Goal: Information Seeking & Learning: Check status

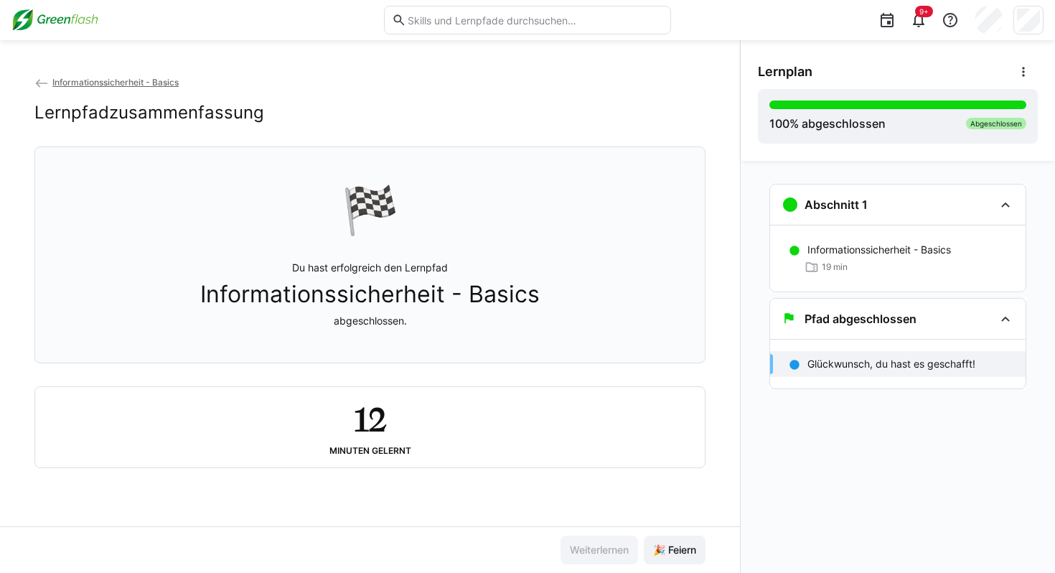
click at [37, 78] on eds-icon at bounding box center [41, 83] width 14 height 14
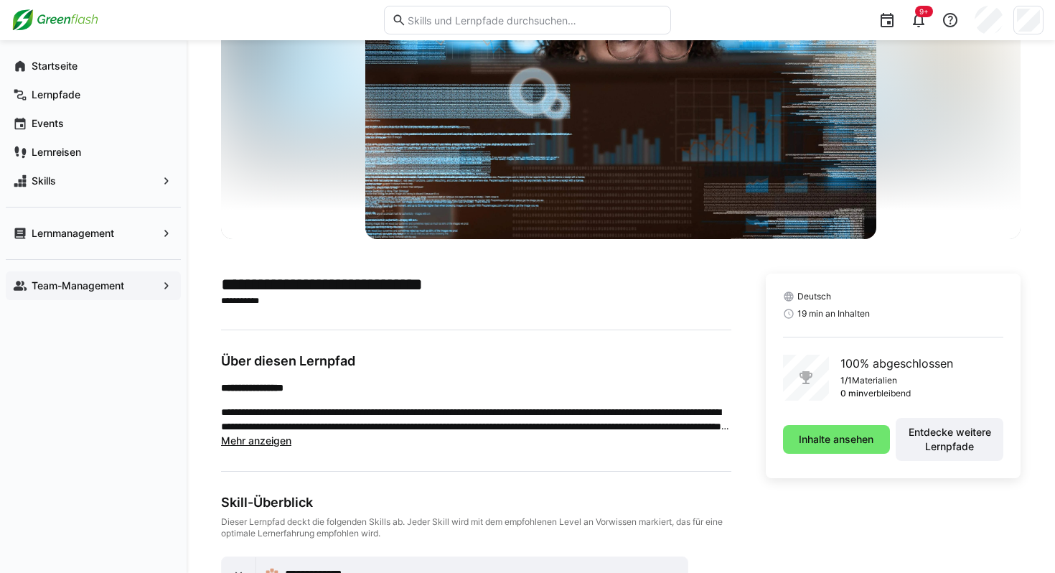
scroll to position [123, 0]
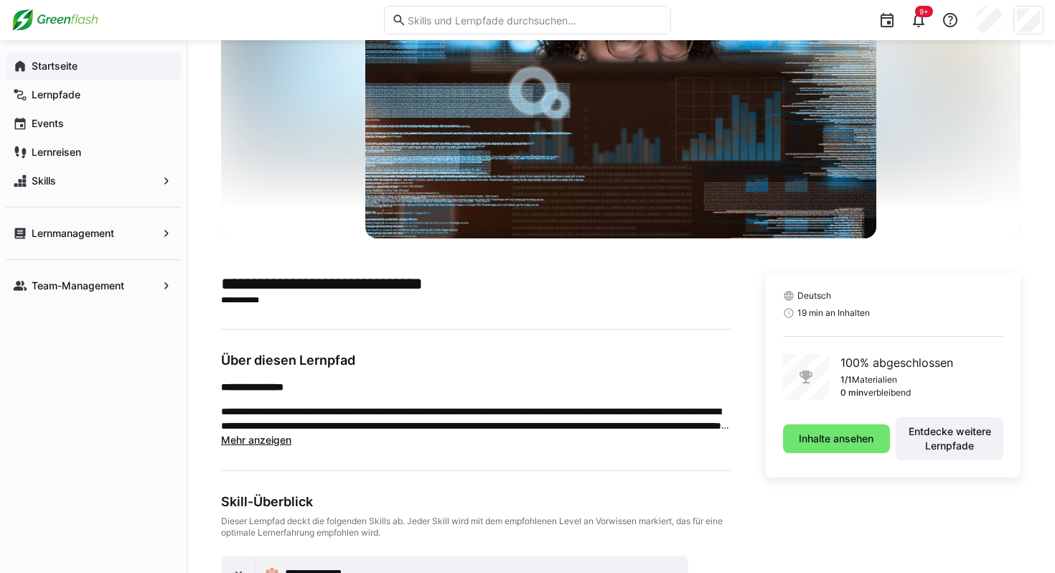
click at [42, 59] on span "Startseite" at bounding box center [101, 66] width 144 height 14
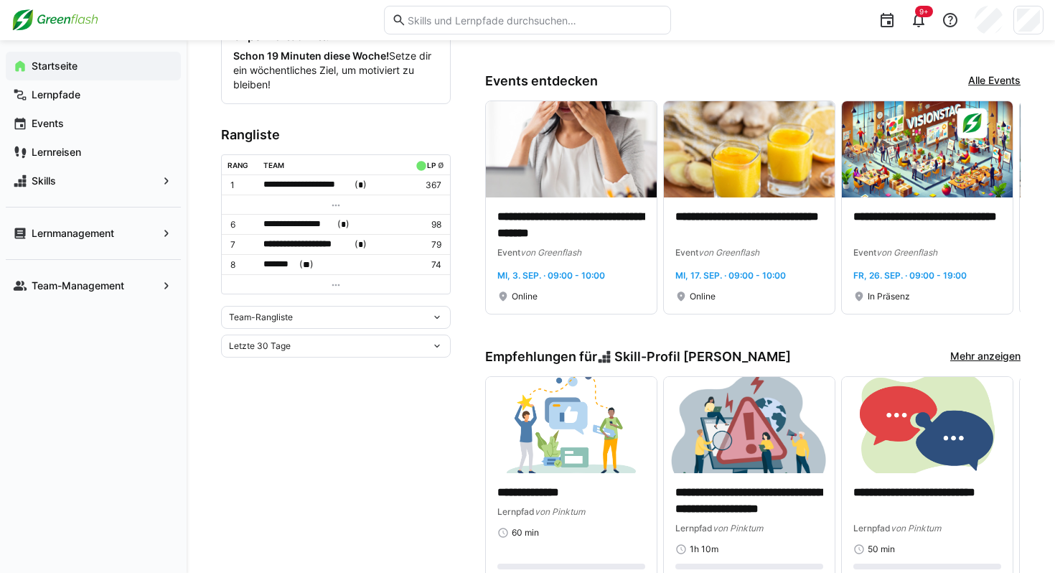
scroll to position [503, 0]
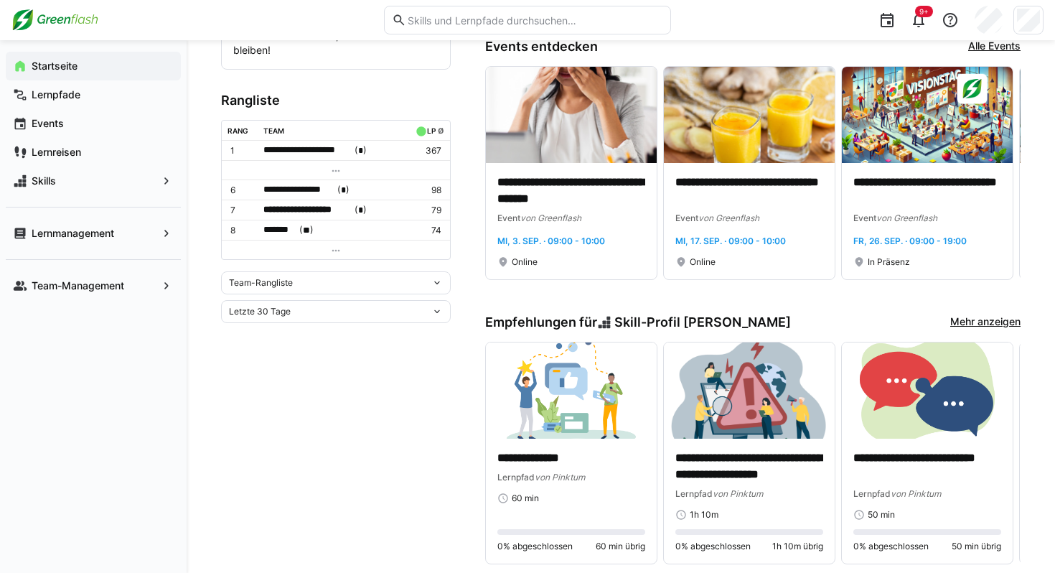
click at [362, 308] on div "Letzte 30 Tage" at bounding box center [330, 311] width 202 height 10
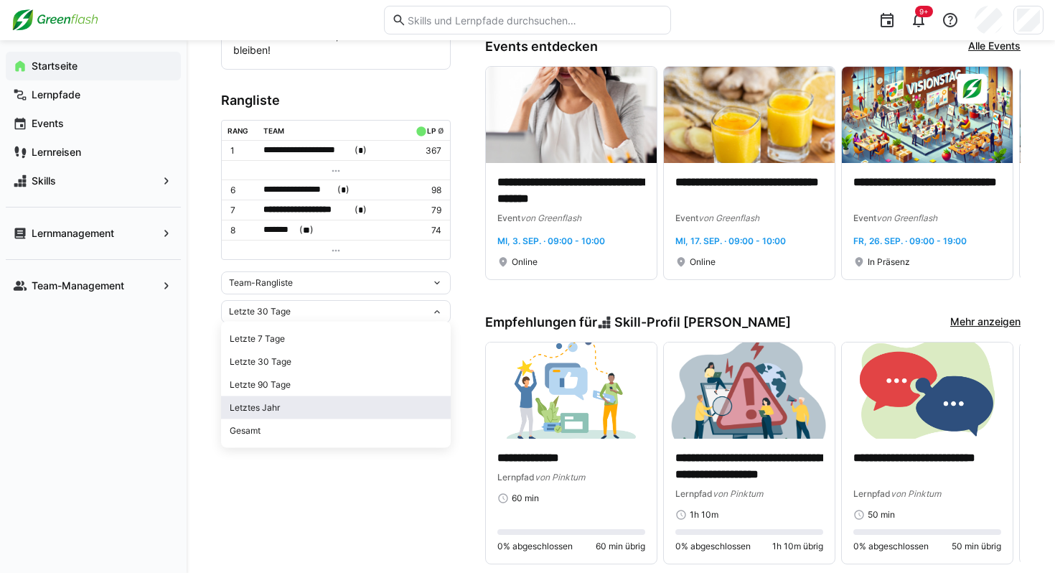
click at [283, 408] on div "Letztes Jahr" at bounding box center [336, 407] width 212 height 11
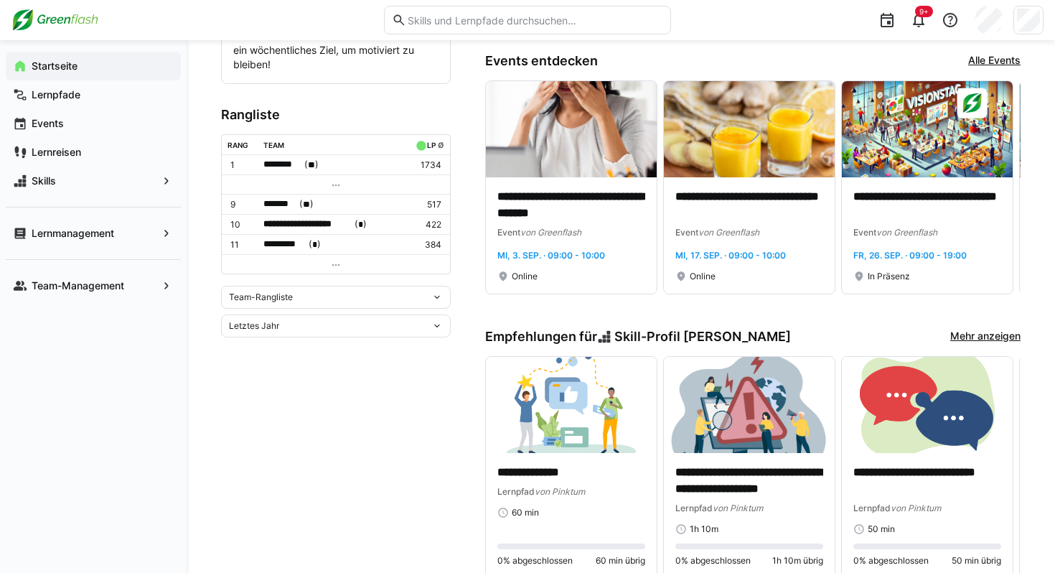
scroll to position [492, 0]
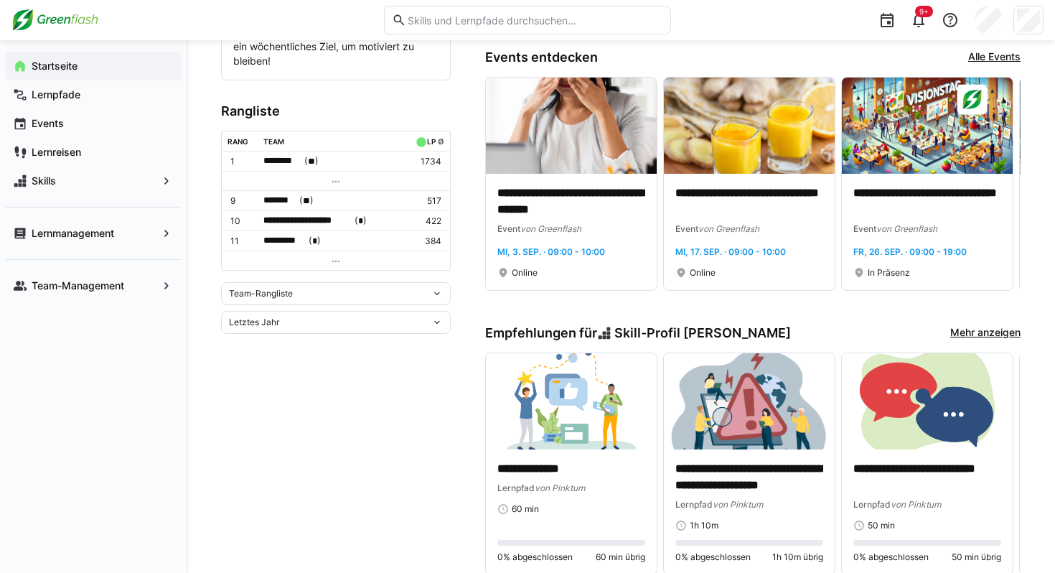
click at [303, 291] on div "Team-Rangliste" at bounding box center [330, 293] width 202 height 10
click at [286, 311] on span "Team-Rangliste" at bounding box center [336, 320] width 230 height 23
click at [300, 301] on div "Team-Rangliste" at bounding box center [336, 293] width 230 height 23
click at [281, 344] on div "Individuelle Rangliste" at bounding box center [336, 343] width 212 height 11
click at [321, 297] on div "Individuelle Rangliste" at bounding box center [336, 289] width 230 height 23
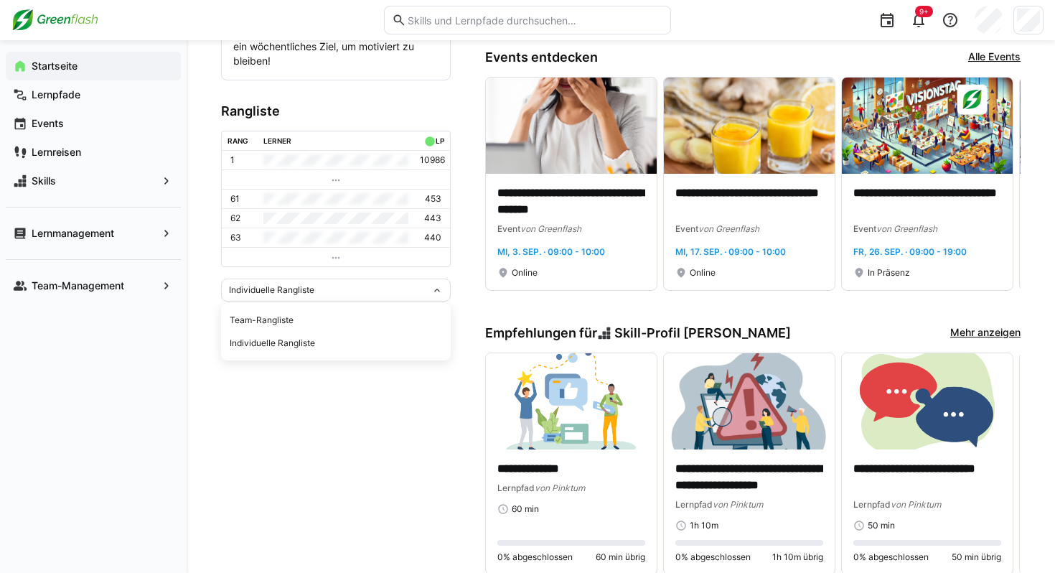
click at [321, 296] on div "Individuelle Rangliste Team-Rangliste Individuelle Rangliste" at bounding box center [336, 289] width 230 height 23
click at [320, 468] on app-home-left "**********" at bounding box center [336, 374] width 230 height 1574
drag, startPoint x: 283, startPoint y: 118, endPoint x: 197, endPoint y: 119, distance: 85.4
click at [192, 119] on div "**********" at bounding box center [621, 371] width 868 height 1647
click at [197, 119] on div "**********" at bounding box center [621, 371] width 868 height 1647
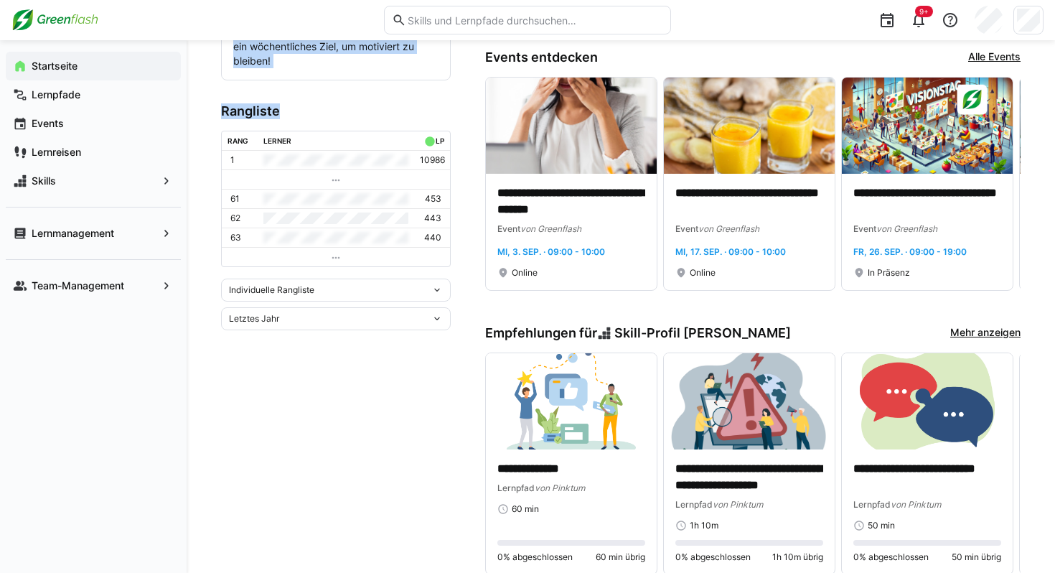
drag, startPoint x: 220, startPoint y: 110, endPoint x: 288, endPoint y: 111, distance: 68.2
click at [288, 111] on h3 "Rangliste" at bounding box center [336, 111] width 230 height 16
drag, startPoint x: 281, startPoint y: 109, endPoint x: 224, endPoint y: 110, distance: 56.7
click at [224, 110] on h3 "Rangliste" at bounding box center [336, 111] width 230 height 16
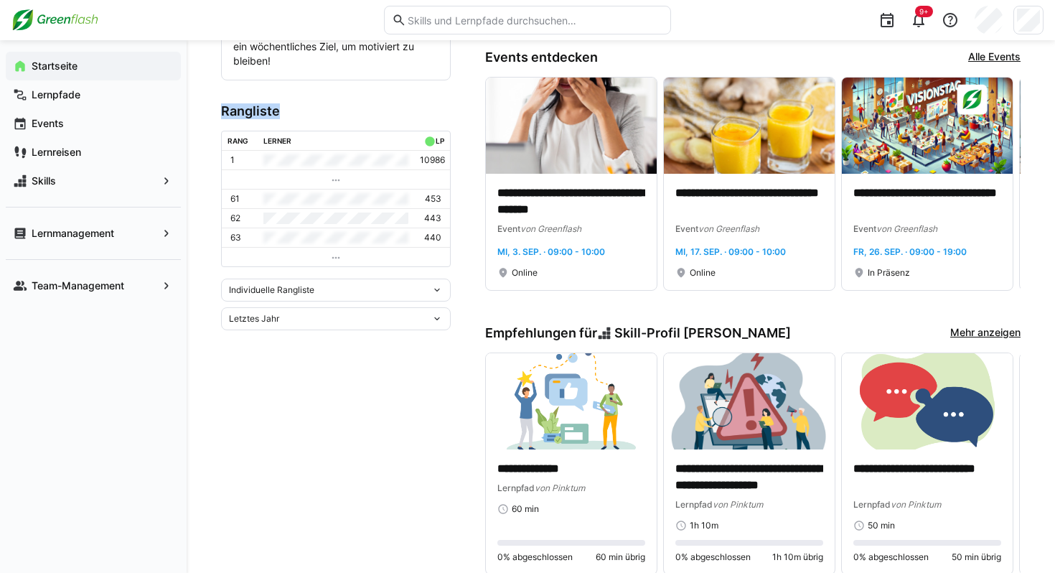
copy h3 "Rangliste"
click at [402, 98] on app-home-left "**********" at bounding box center [336, 374] width 230 height 1574
